Goal: Information Seeking & Learning: Learn about a topic

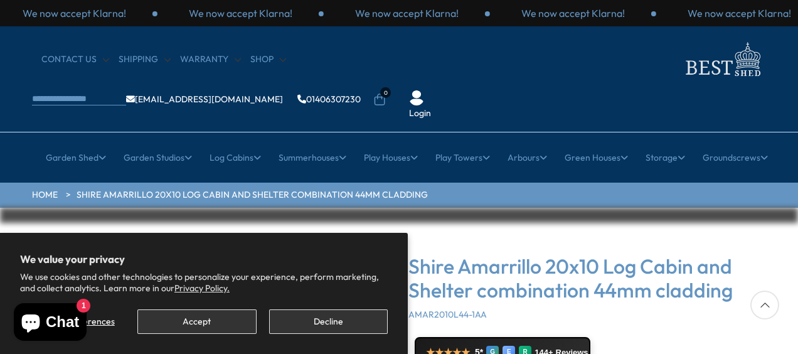
click at [561, 273] on div "Shire Amarrillo 20x10 Log Cabin and Shelter combination 44mm cladding AMAR2010L…" at bounding box center [587, 287] width 358 height 66
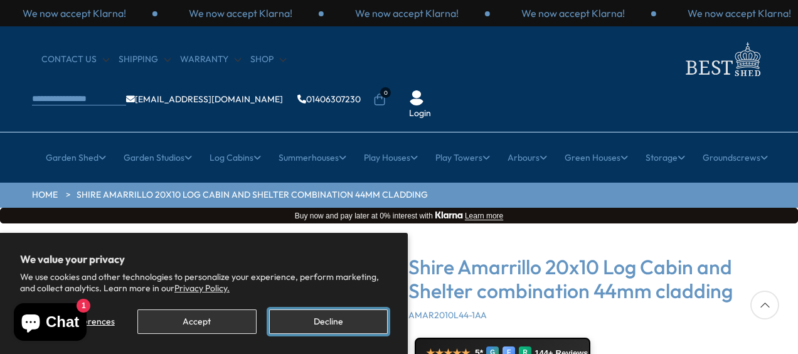
click at [294, 319] on button "Decline" at bounding box center [328, 321] width 119 height 24
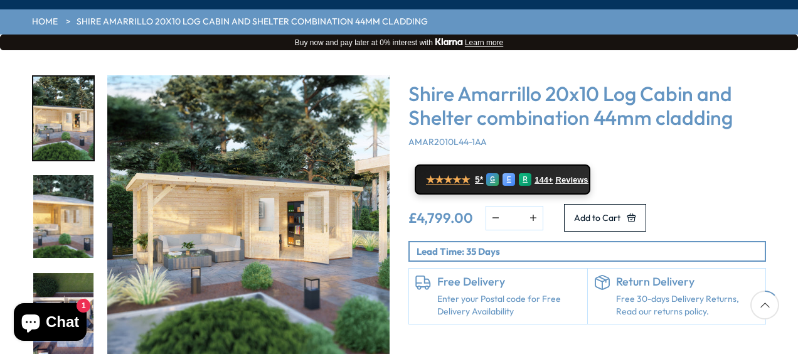
scroll to position [188, 0]
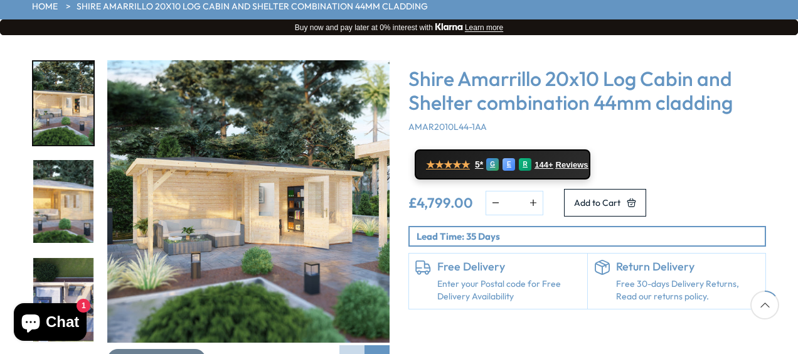
click at [295, 193] on img "1 / 8" at bounding box center [248, 201] width 282 height 282
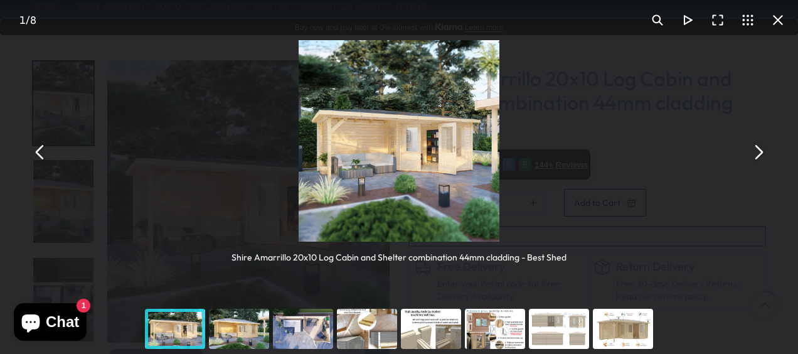
click at [434, 161] on img "You can close this modal content with the ESC key" at bounding box center [399, 140] width 201 height 201
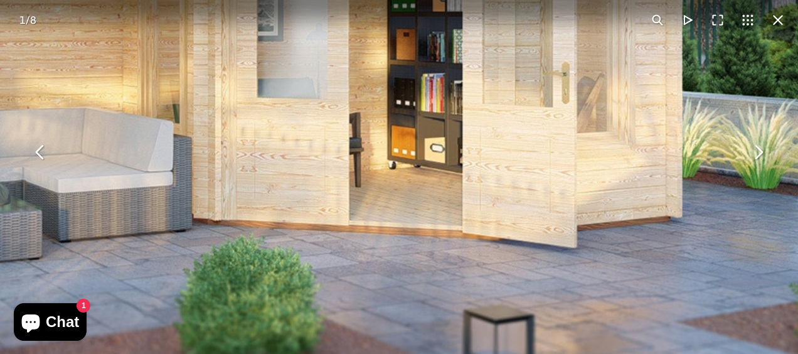
click at [40, 147] on button "You can close this modal content with the ESC key" at bounding box center [40, 152] width 30 height 30
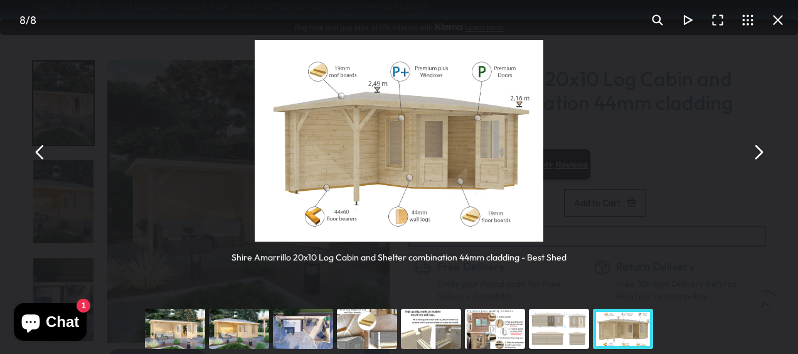
click at [40, 147] on button "You can close this modal content with the ESC key" at bounding box center [40, 152] width 30 height 30
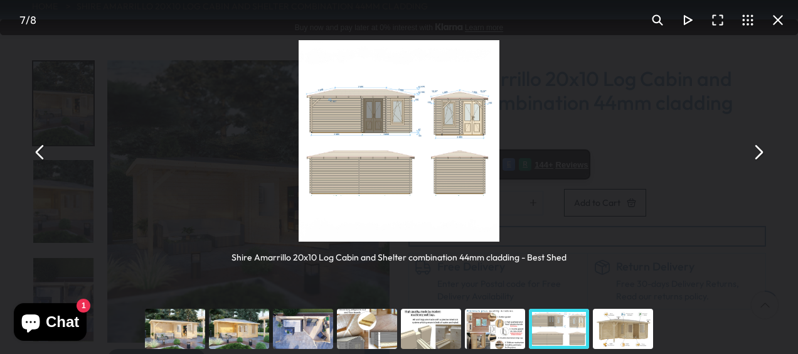
click at [40, 147] on button "You can close this modal content with the ESC key" at bounding box center [40, 152] width 30 height 30
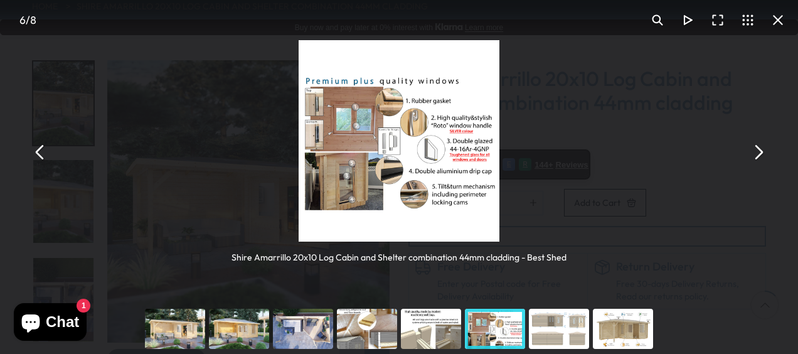
click at [40, 147] on button "You can close this modal content with the ESC key" at bounding box center [40, 152] width 30 height 30
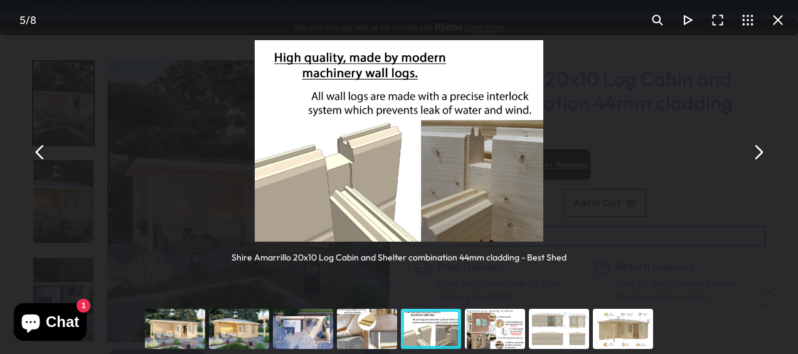
click at [40, 147] on button "You can close this modal content with the ESC key" at bounding box center [40, 152] width 30 height 30
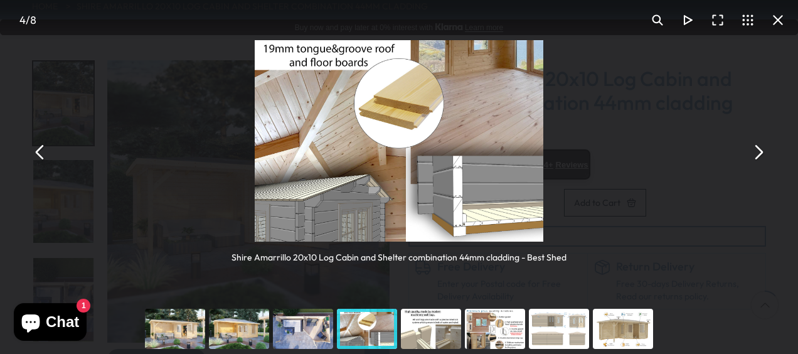
click at [40, 147] on button "You can close this modal content with the ESC key" at bounding box center [40, 152] width 30 height 30
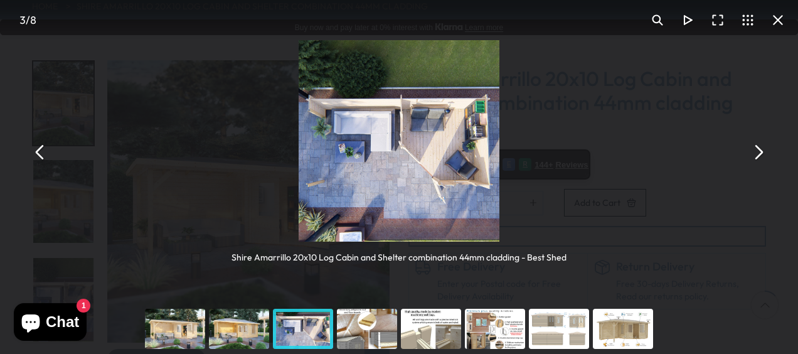
click at [383, 341] on div "You can close this modal content with the ESC key" at bounding box center [367, 329] width 64 height 50
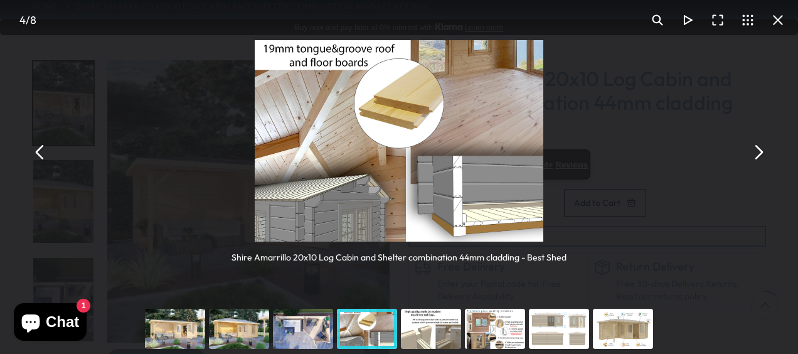
click at [420, 340] on div "You can close this modal content with the ESC key" at bounding box center [431, 329] width 64 height 50
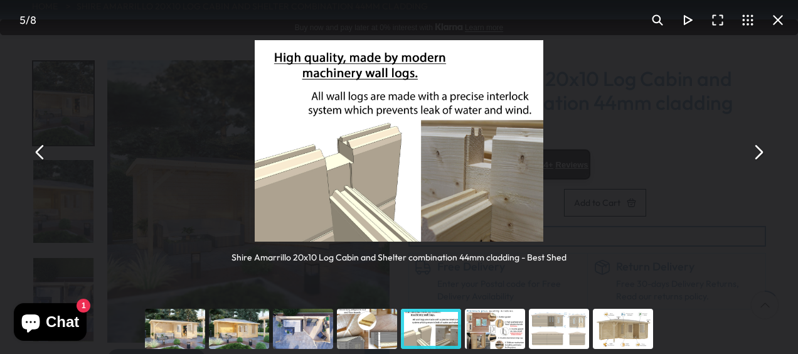
click at [522, 331] on div "You can close this modal content with the ESC key" at bounding box center [495, 329] width 64 height 50
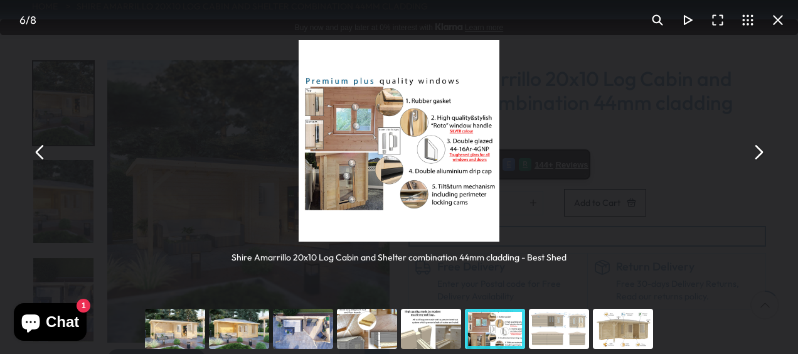
click at [553, 329] on div "You can close this modal content with the ESC key" at bounding box center [559, 329] width 64 height 50
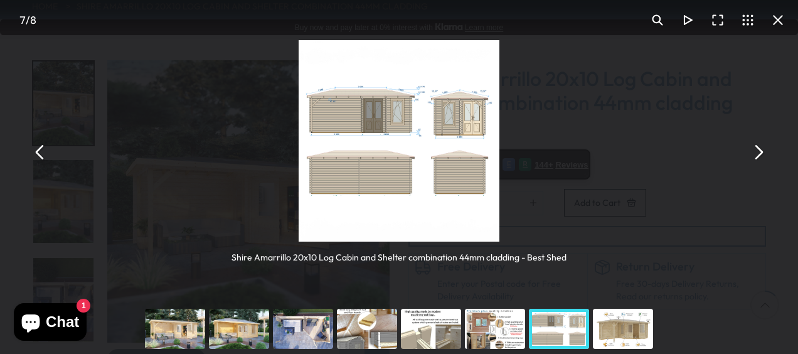
click at [605, 331] on div "You can close this modal content with the ESC key" at bounding box center [623, 329] width 64 height 50
